Goal: Transaction & Acquisition: Purchase product/service

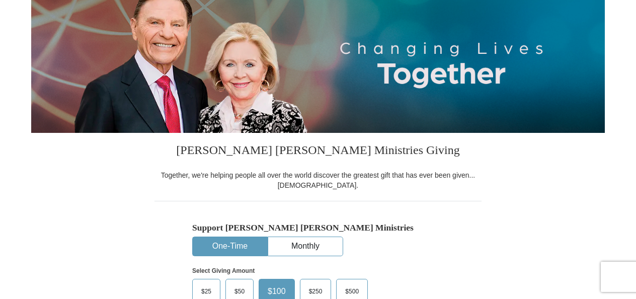
select select "GA"
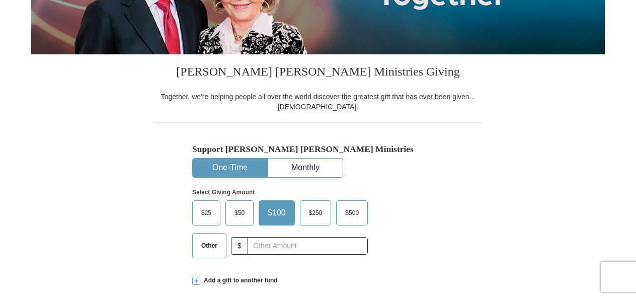
scroll to position [201, 0]
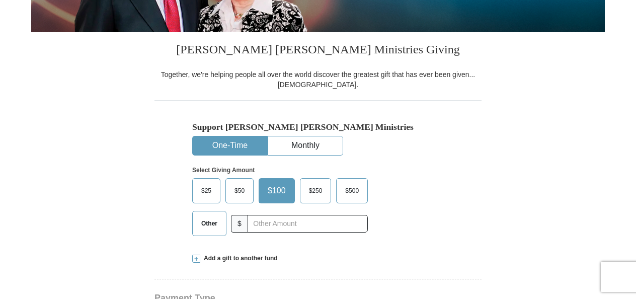
click at [243, 141] on button "One-Time" at bounding box center [230, 145] width 74 height 19
click at [206, 219] on span "Other" at bounding box center [209, 223] width 26 height 15
click at [0, 0] on input "Other" at bounding box center [0, 0] width 0 height 0
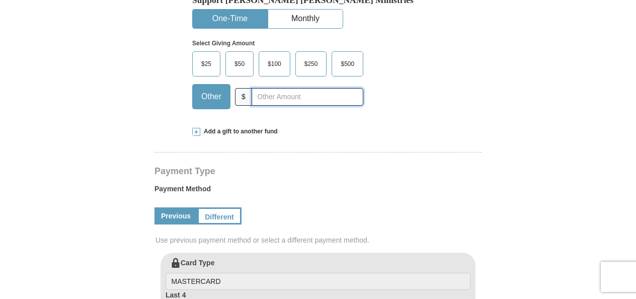
scroll to position [403, 0]
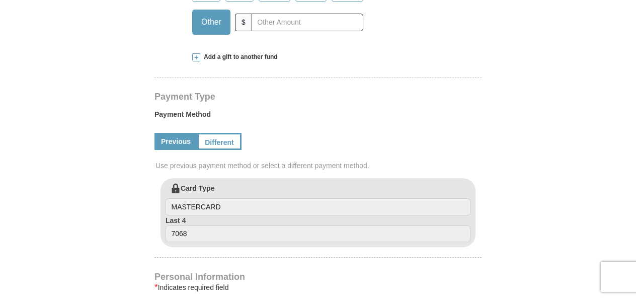
click at [261, 57] on span "Add a gift to another fund" at bounding box center [239, 57] width 78 height 9
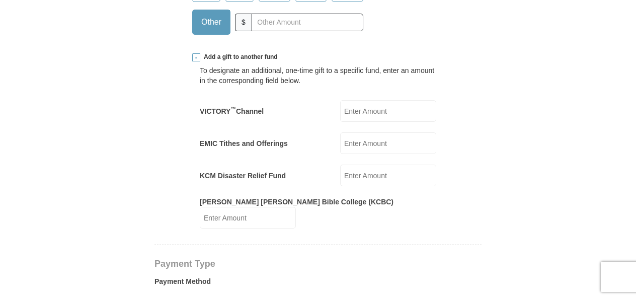
click at [366, 112] on input "VICTORY ™ Channel" at bounding box center [388, 111] width 96 height 22
type input "29"
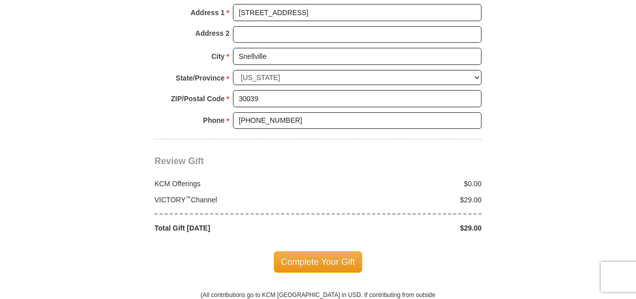
scroll to position [973, 0]
click at [329, 251] on span "Complete Your Gift" at bounding box center [318, 261] width 89 height 21
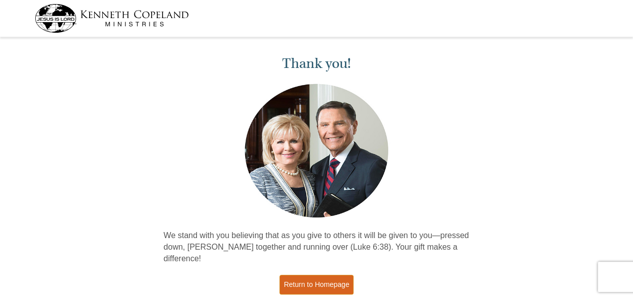
click at [311, 275] on link "Return to Homepage" at bounding box center [316, 285] width 74 height 20
